Goal: Task Accomplishment & Management: Manage account settings

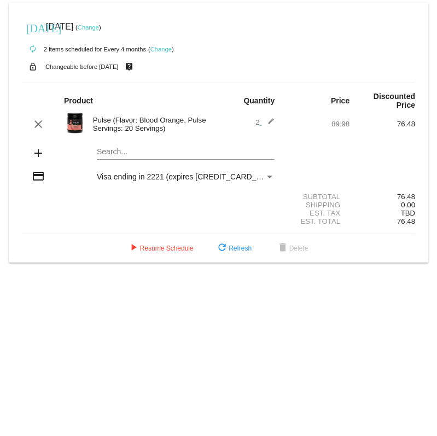
click at [99, 27] on link "Change" at bounding box center [88, 27] width 21 height 7
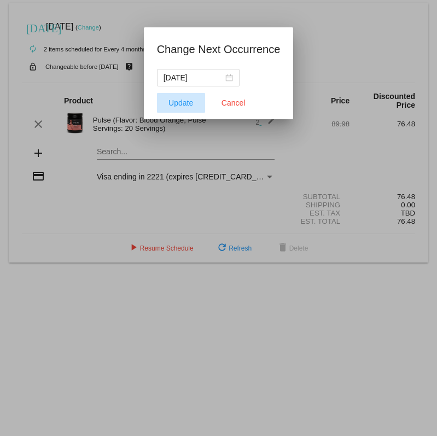
click at [182, 102] on span "Update" at bounding box center [181, 103] width 25 height 9
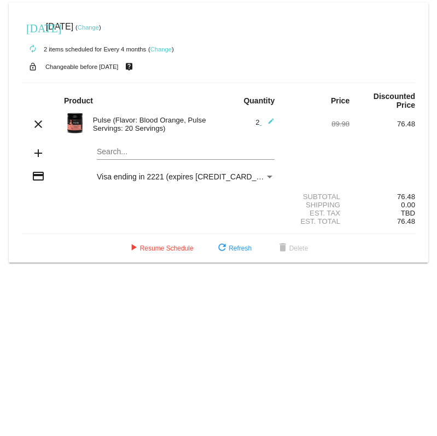
click at [99, 28] on link "Change" at bounding box center [88, 27] width 21 height 7
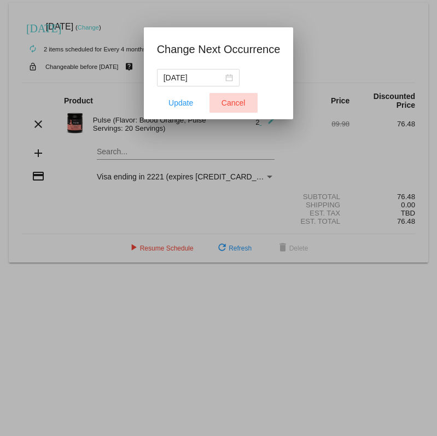
click at [239, 103] on span "Cancel" at bounding box center [234, 103] width 24 height 9
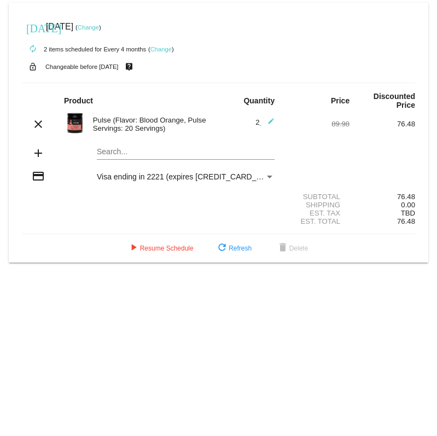
click at [31, 28] on mat-icon "[DATE]" at bounding box center [32, 27] width 13 height 13
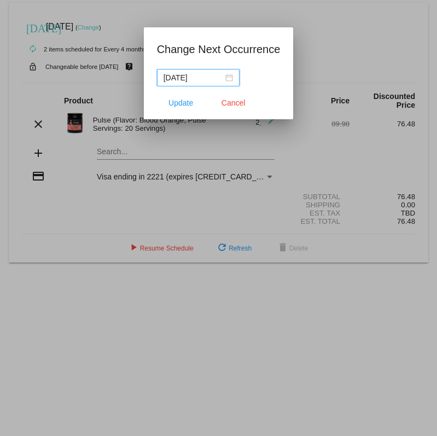
click at [222, 78] on div "[DATE]" at bounding box center [199, 78] width 70 height 12
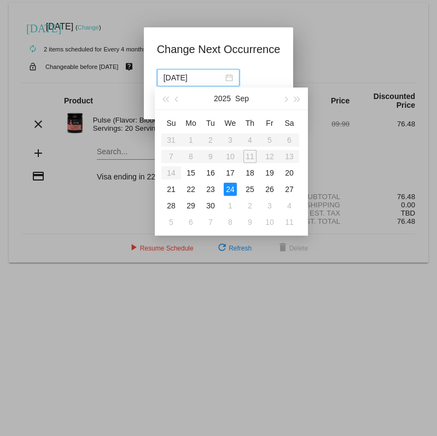
click at [194, 78] on input "[DATE]" at bounding box center [194, 78] width 60 height 12
click at [212, 204] on div "30" at bounding box center [210, 205] width 13 height 13
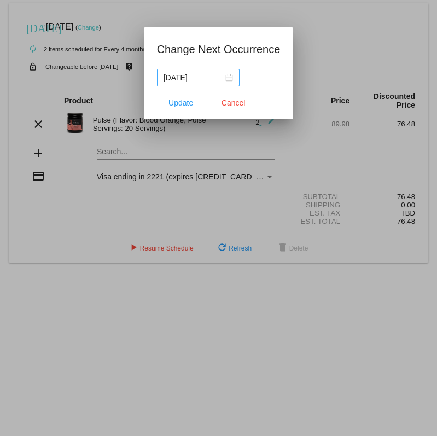
click at [223, 79] on div "[DATE]" at bounding box center [199, 78] width 70 height 12
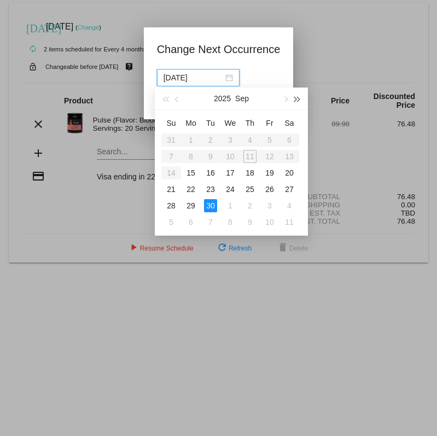
click at [298, 97] on span "button" at bounding box center [297, 99] width 5 height 5
click at [173, 97] on button "button" at bounding box center [177, 99] width 12 height 22
click at [164, 98] on span "button" at bounding box center [165, 99] width 5 height 5
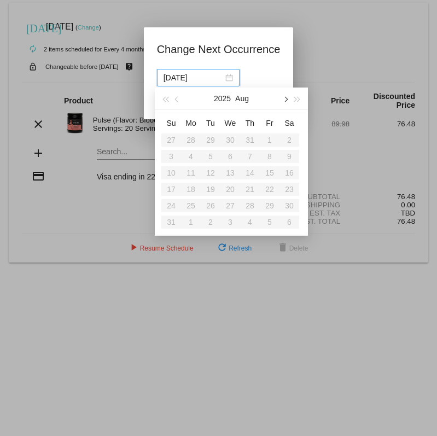
click at [287, 99] on span "button" at bounding box center [284, 99] width 5 height 5
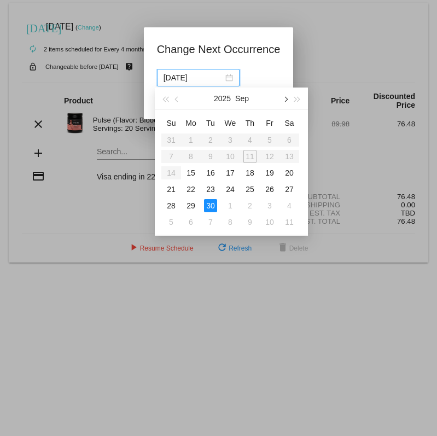
click at [287, 99] on span "button" at bounding box center [284, 99] width 5 height 5
click at [171, 219] on div "30" at bounding box center [171, 222] width 13 height 13
type input "[DATE]"
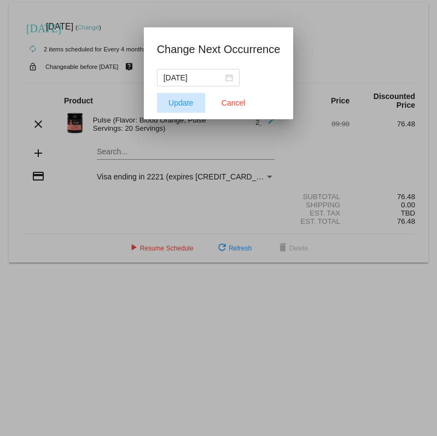
click at [175, 100] on span "Update" at bounding box center [181, 103] width 25 height 9
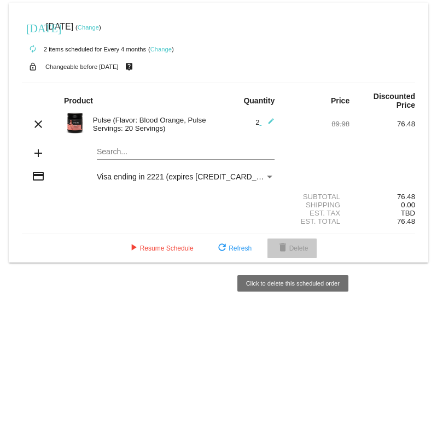
click at [285, 251] on mat-icon "delete" at bounding box center [282, 248] width 13 height 13
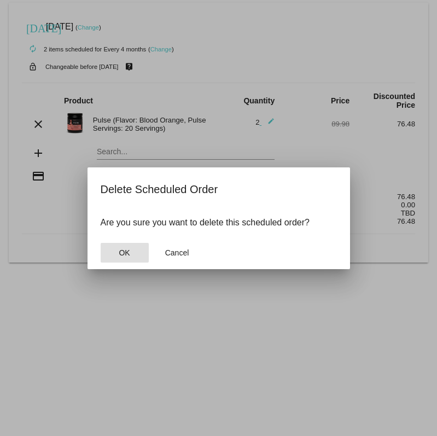
click at [131, 253] on button "OK" at bounding box center [125, 253] width 48 height 20
